Goal: Navigation & Orientation: Find specific page/section

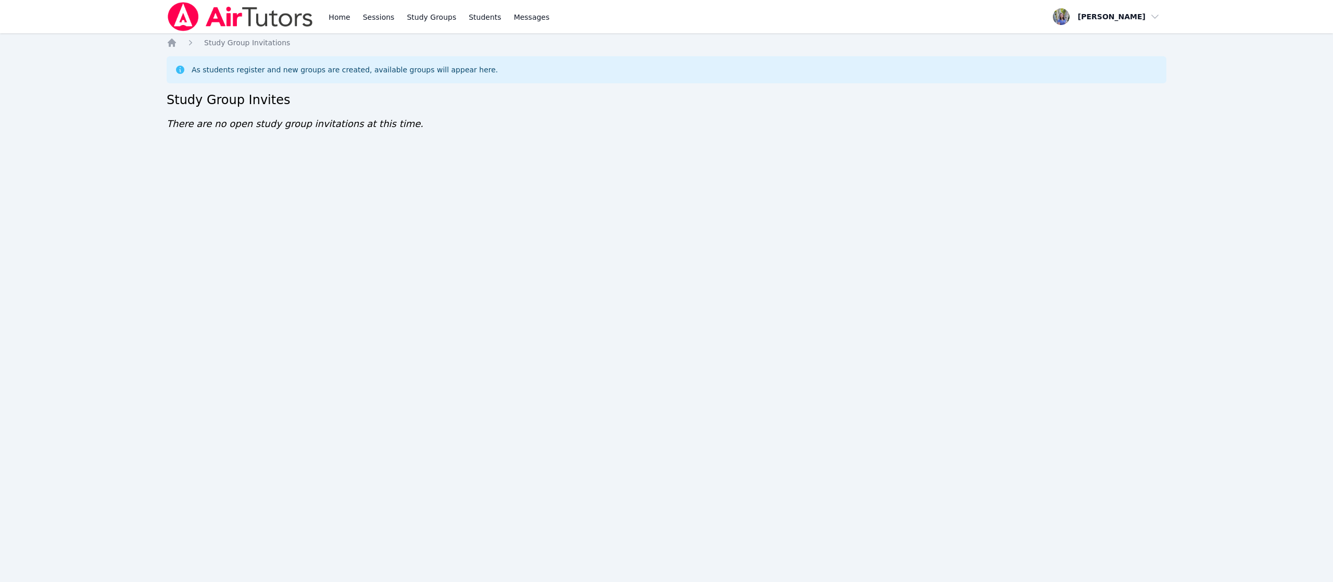
click at [119, 68] on div "Home Sessions Study Groups Students Messages Open user menu [PERSON_NAME] Open …" at bounding box center [666, 291] width 1333 height 582
click at [47, 28] on nav "Home Sessions Study Groups Students Messages Open user menu Tracie Hymer Open m…" at bounding box center [666, 16] width 1333 height 33
click at [0, 244] on div "Home Sessions Study Groups Students Messages Open user menu [PERSON_NAME] Open …" at bounding box center [666, 291] width 1333 height 582
click at [1, 246] on div "Home Sessions Study Groups Students Messages Open user menu Tracie Hymer Open m…" at bounding box center [666, 291] width 1333 height 582
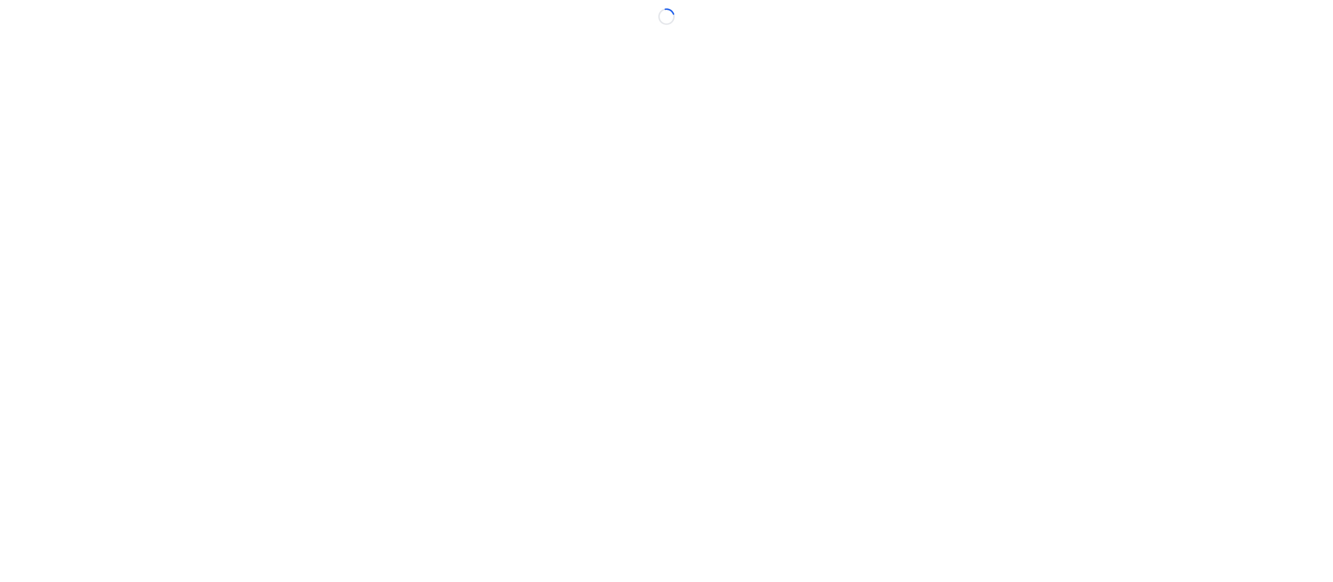
click at [7, 252] on body "Loading..." at bounding box center [666, 291] width 1333 height 582
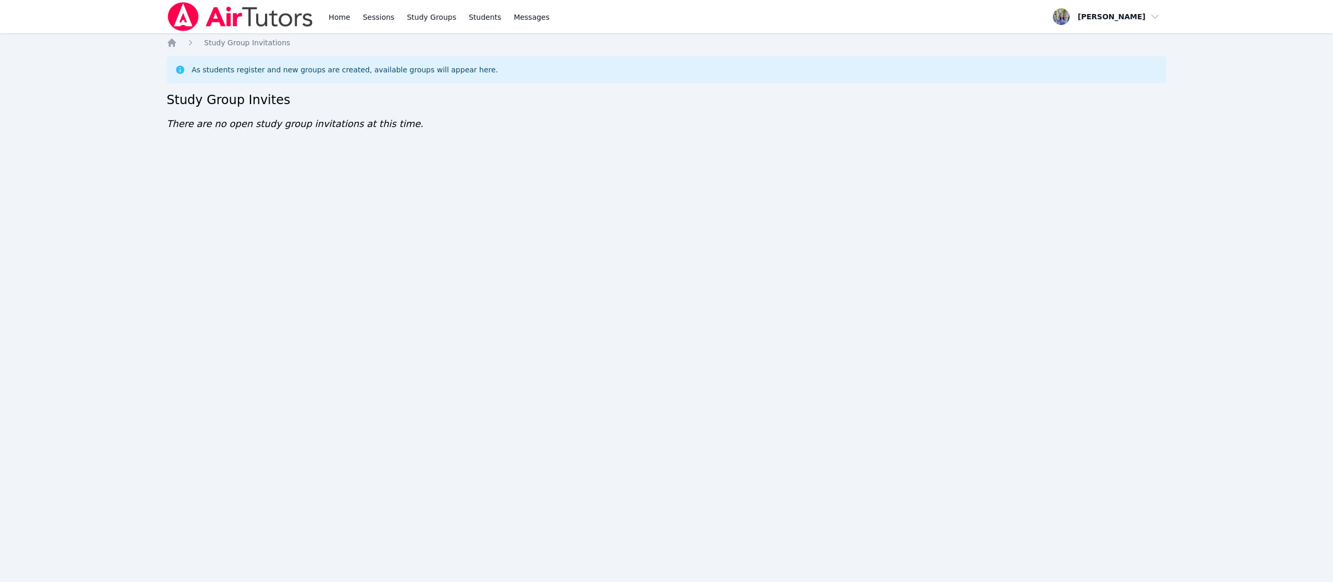
click at [7, 252] on div "Home Sessions Study Groups Students Messages Open user menu Tracie Hymer Open m…" at bounding box center [666, 291] width 1333 height 582
click at [5, 250] on div "Home Sessions Study Groups Students Messages Open user menu Tracie Hymer Open m…" at bounding box center [666, 291] width 1333 height 582
click at [5, 248] on div "Home Sessions Study Groups Students Messages Open user menu Tracie Hymer Open m…" at bounding box center [666, 291] width 1333 height 582
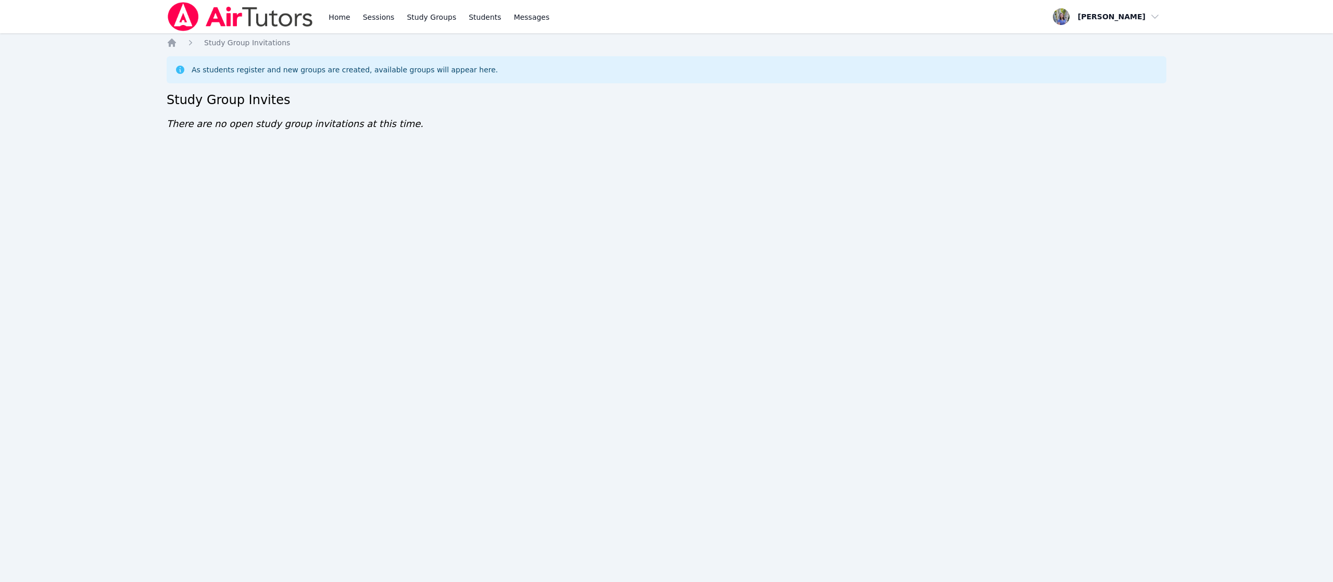
click at [5, 247] on div "Home Sessions Study Groups Students Messages Open user menu Tracie Hymer Open m…" at bounding box center [666, 291] width 1333 height 582
click at [5, 246] on div "Home Sessions Study Groups Students Messages Open user menu Tracie Hymer Open m…" at bounding box center [666, 291] width 1333 height 582
